Goal: Browse casually

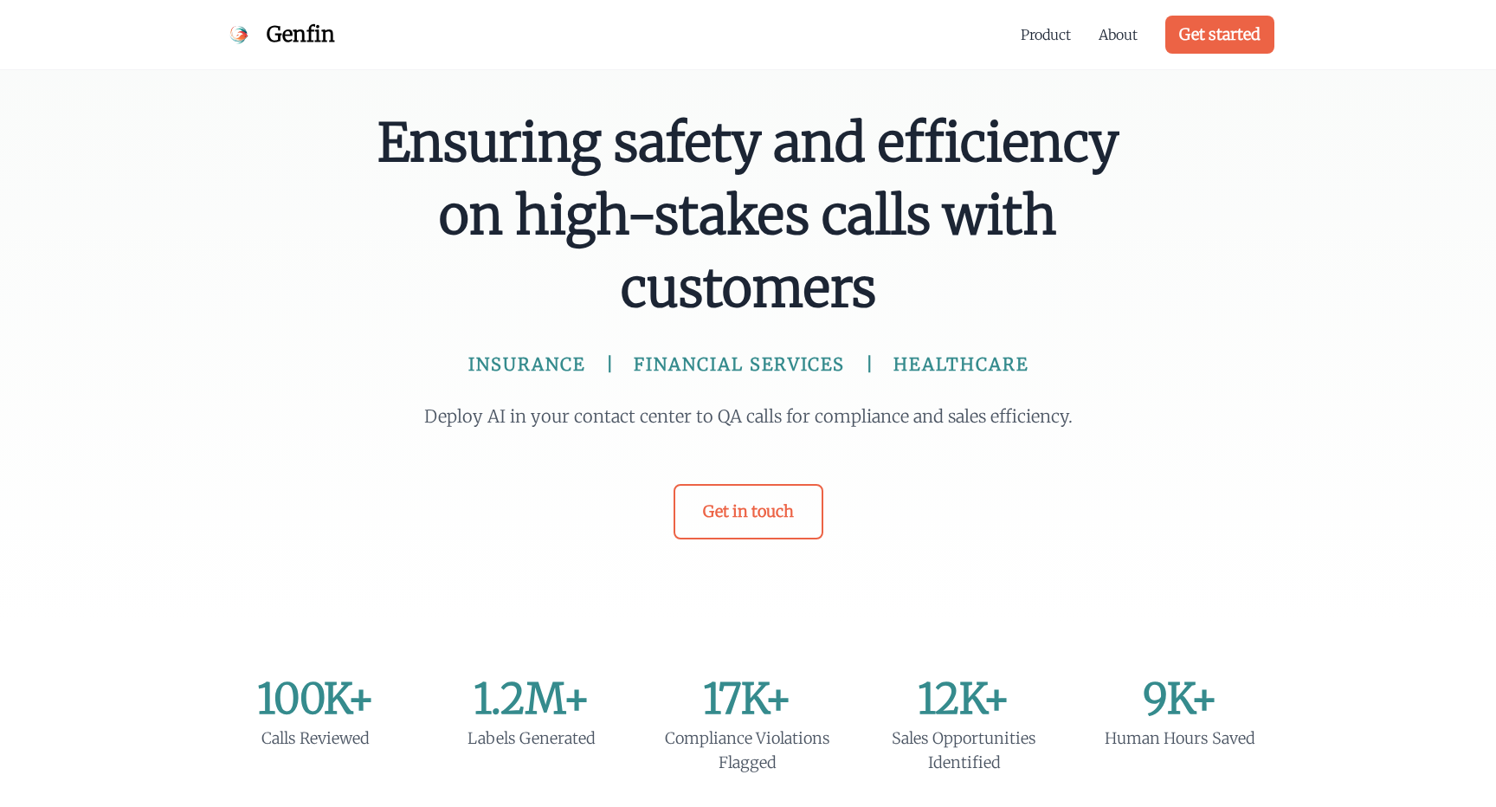
scroll to position [6, 0]
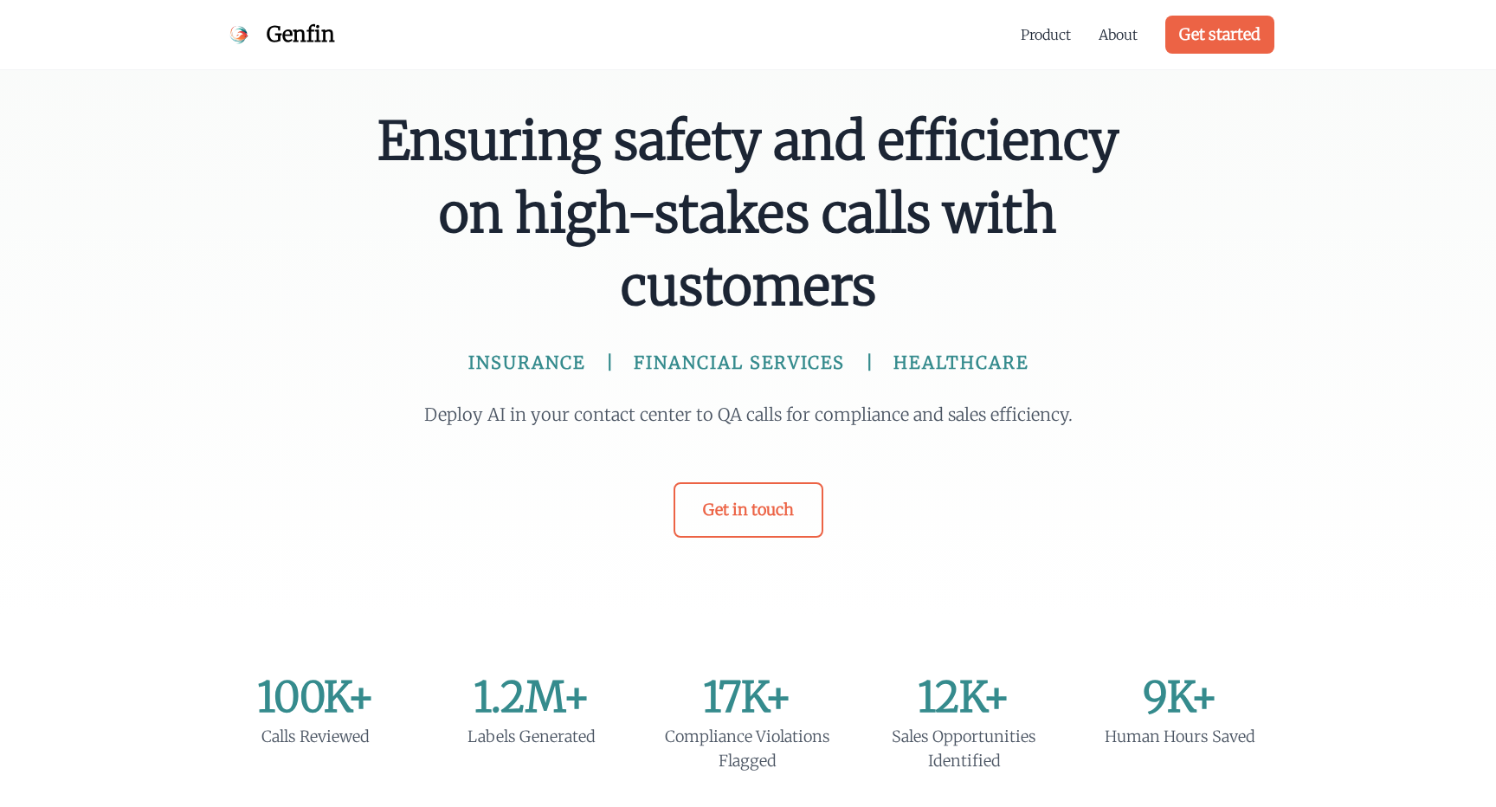
click at [498, 308] on span "Ensuring safety and efficiency on high-stakes calls with customers" at bounding box center [748, 214] width 748 height 218
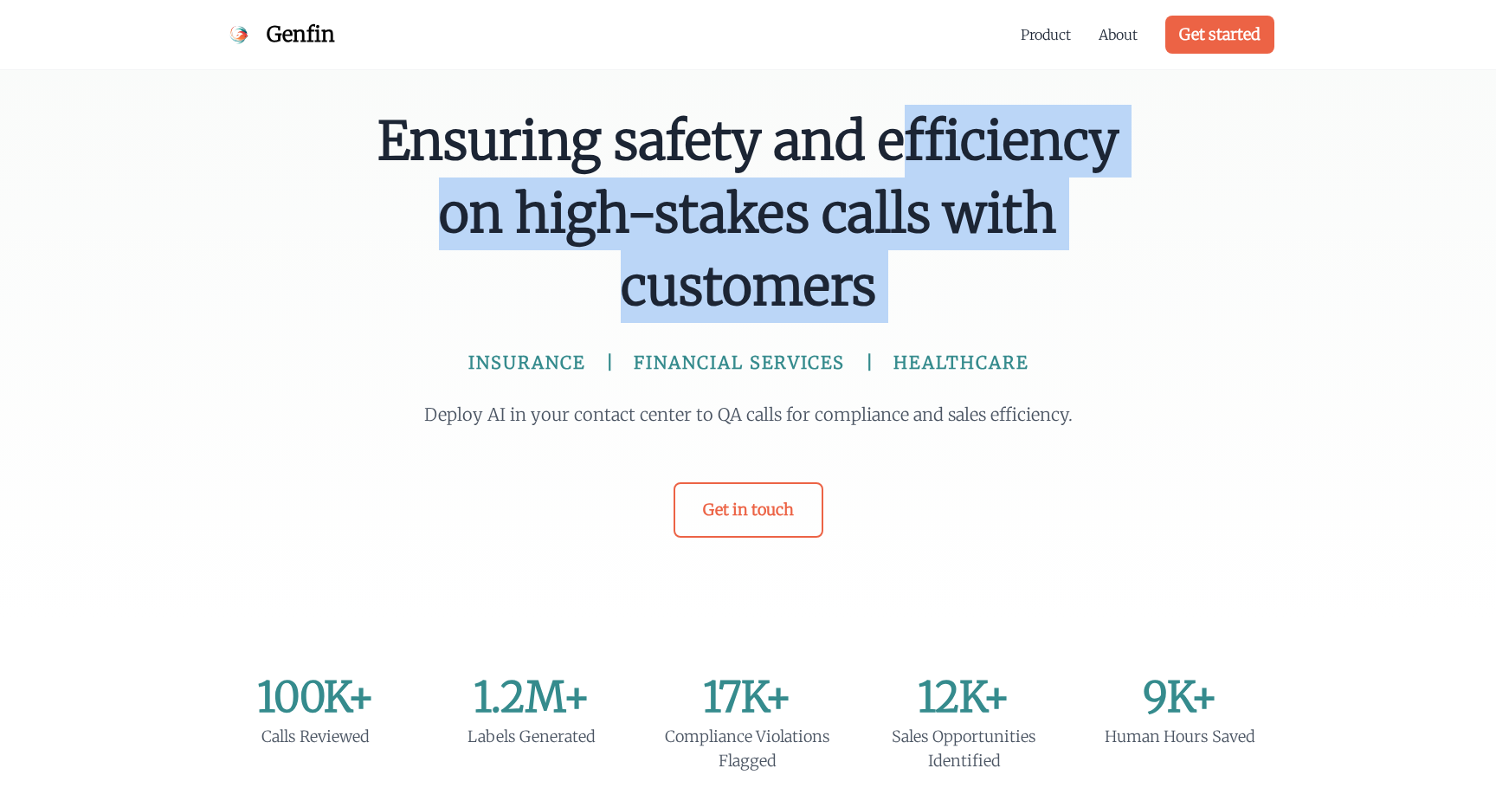
click at [527, 354] on span "INSURANCE" at bounding box center [526, 363] width 117 height 24
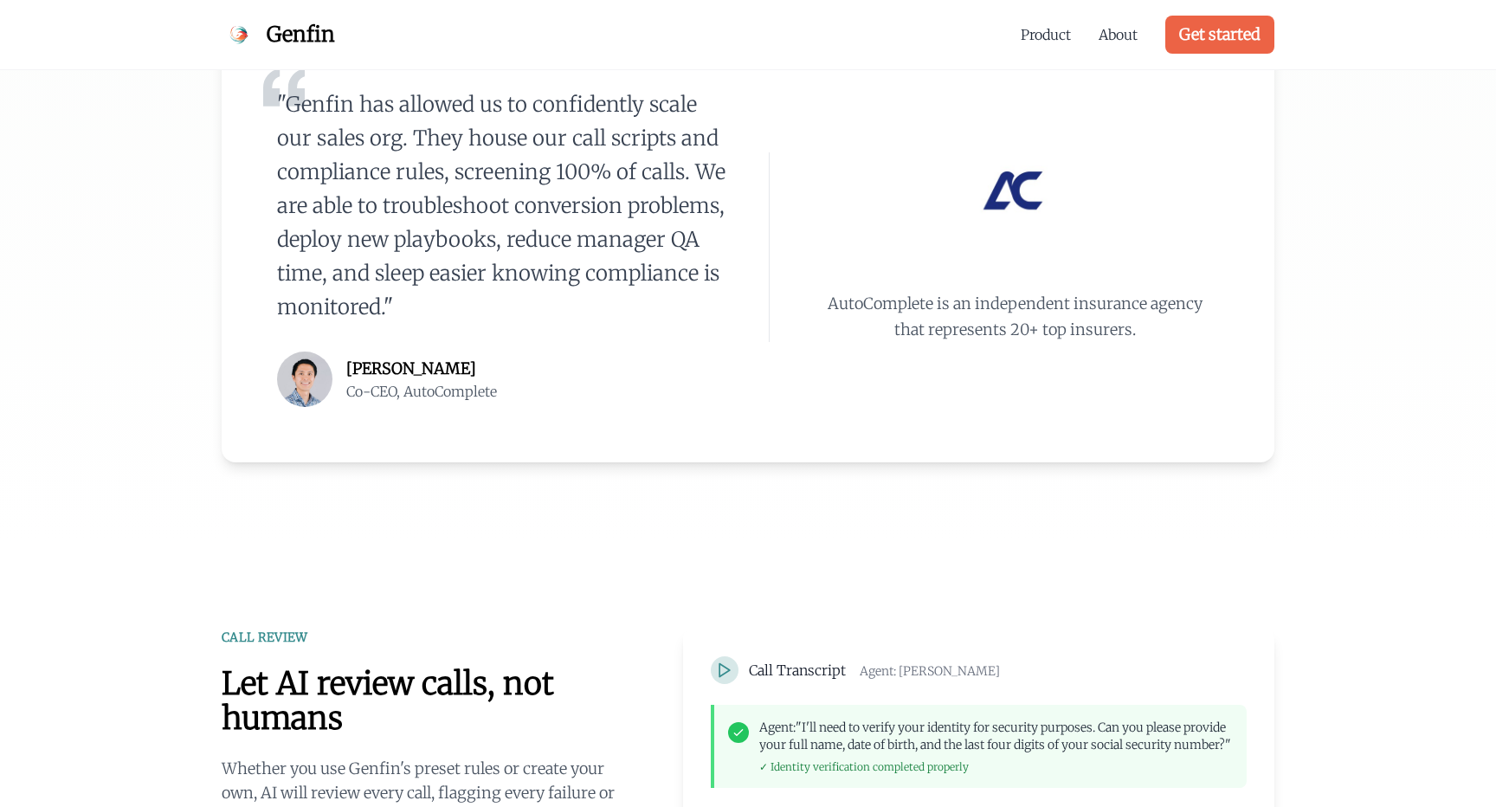
scroll to position [881, 0]
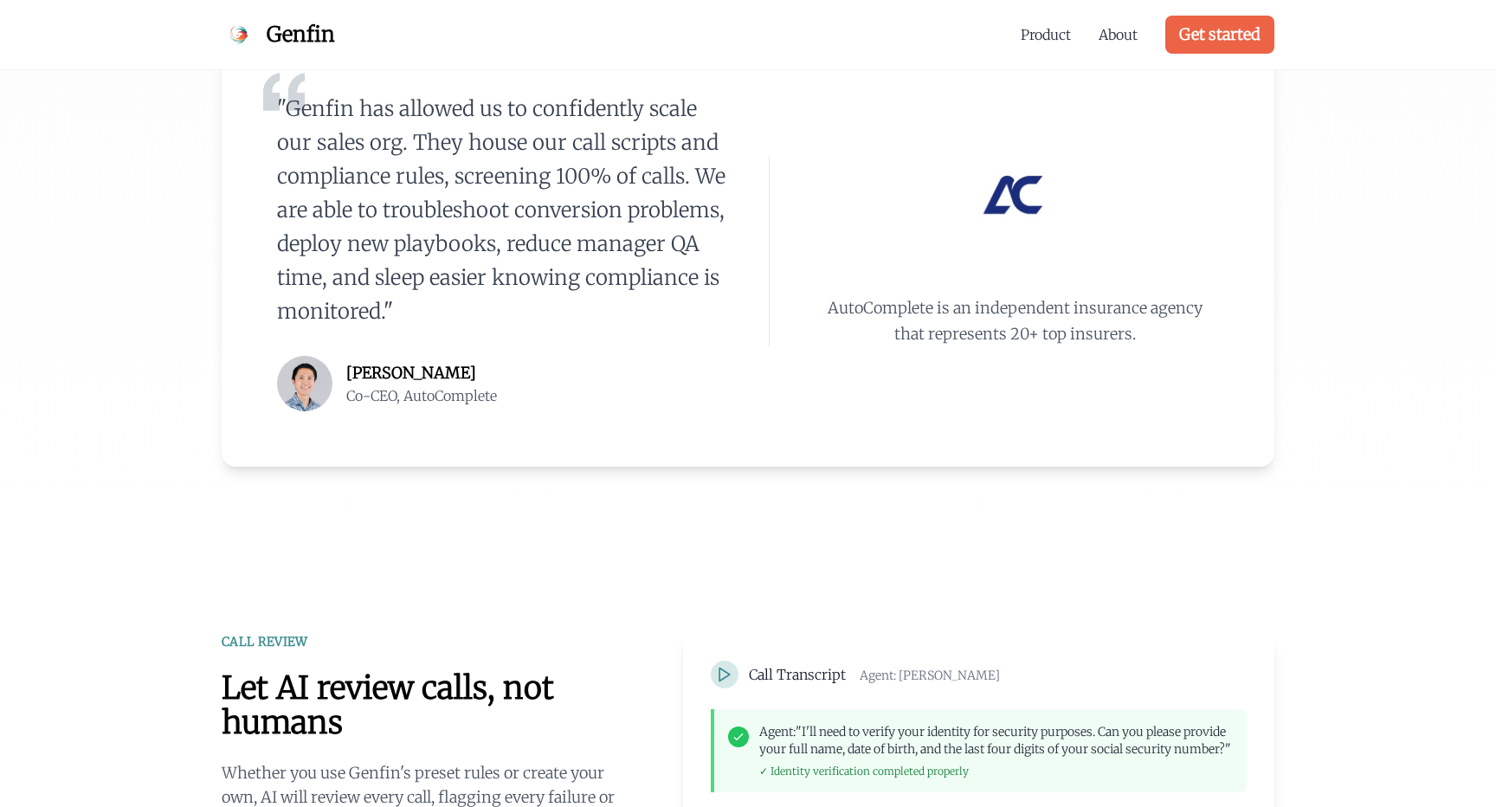
click at [527, 264] on blockquote ""Genfin has allowed us to confidently scale our sales org. They house our call …" at bounding box center [502, 210] width 450 height 236
click at [564, 329] on div ""Genfin has allowed us to confidently scale our sales org. They house our call …" at bounding box center [502, 251] width 450 height 319
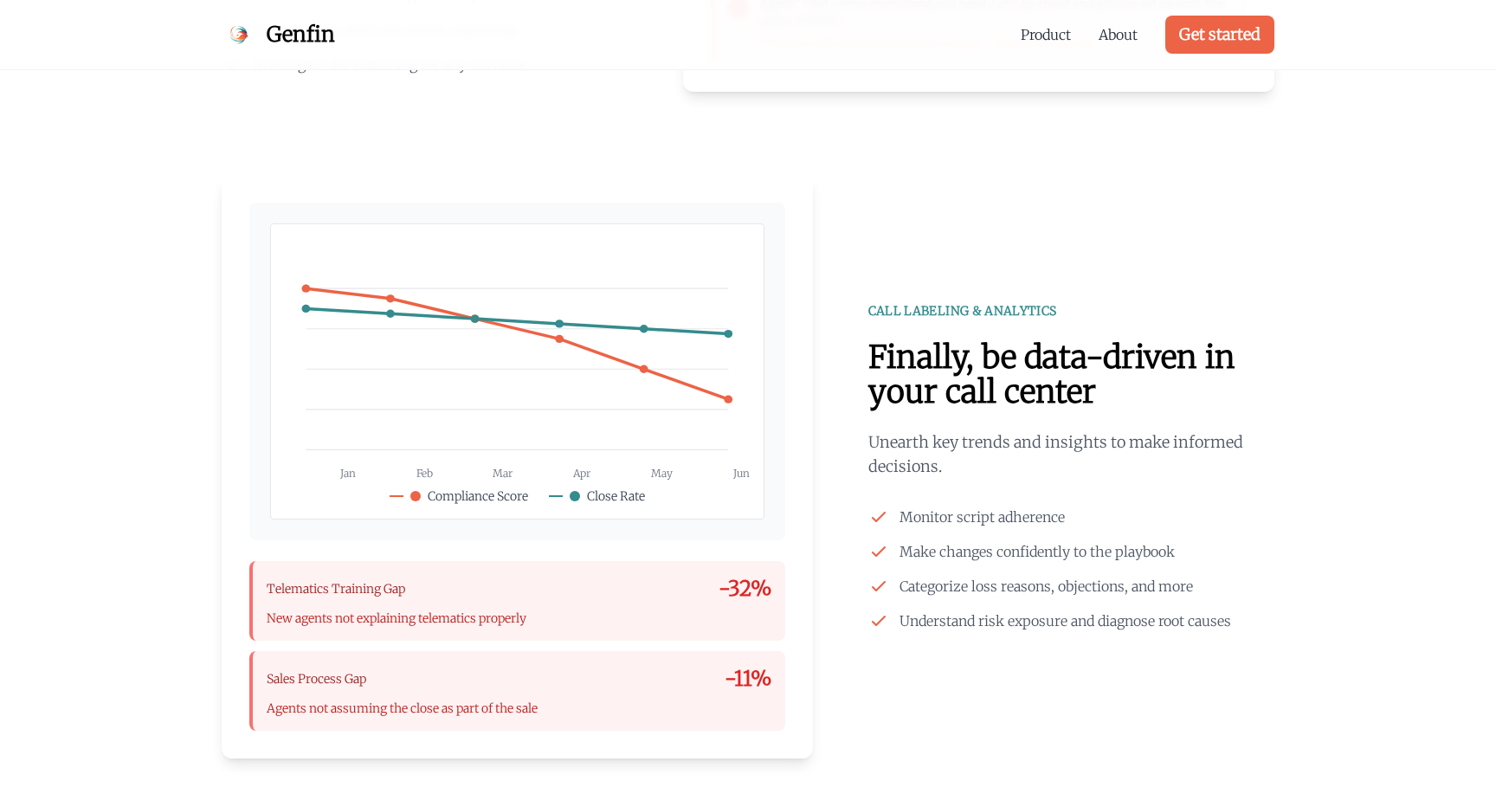
scroll to position [1767, 0]
